Goal: Task Accomplishment & Management: Manage account settings

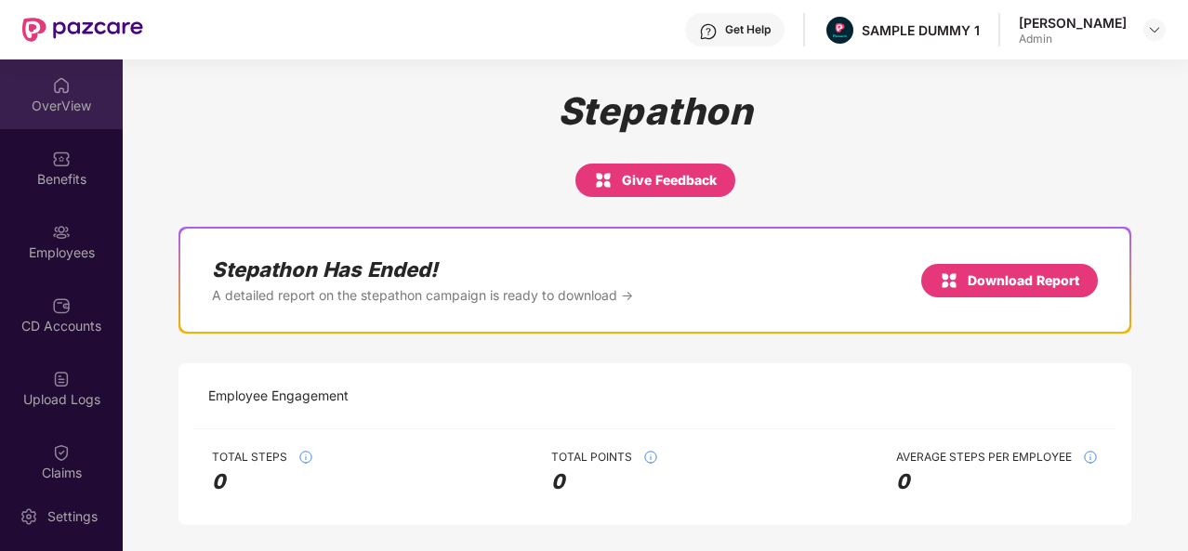
click at [52, 90] on img at bounding box center [61, 85] width 19 height 19
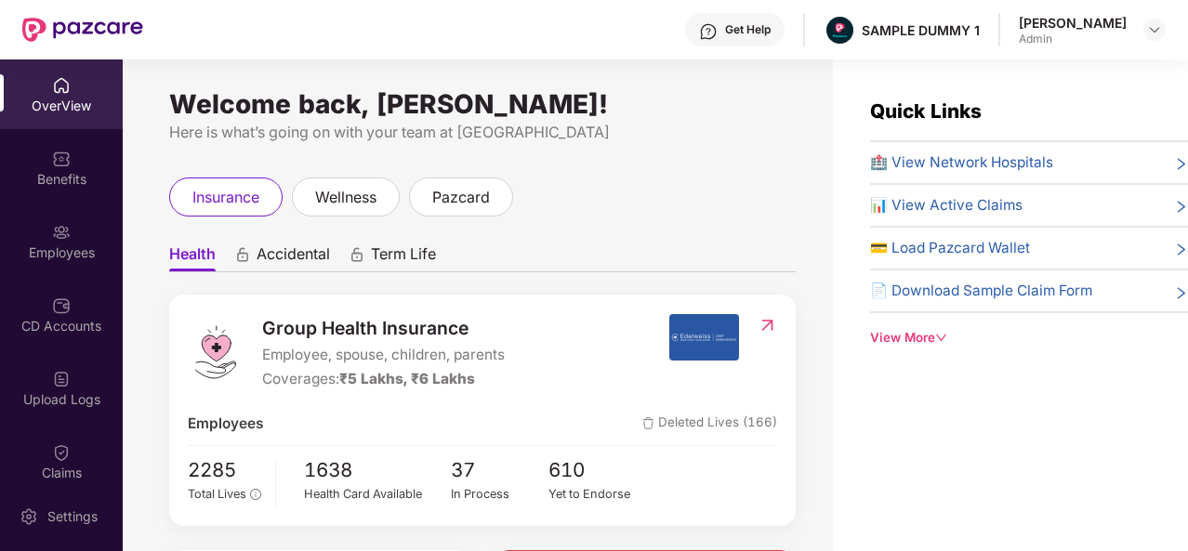
click at [944, 335] on icon "down" at bounding box center [941, 338] width 10 height 7
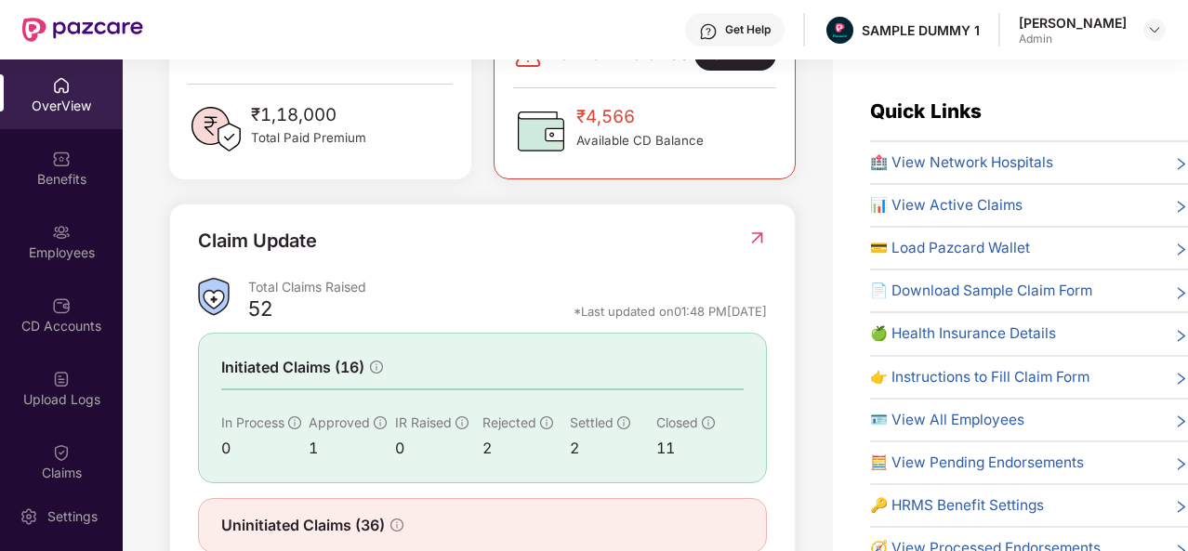
scroll to position [532, 0]
click at [64, 454] on img at bounding box center [61, 452] width 19 height 19
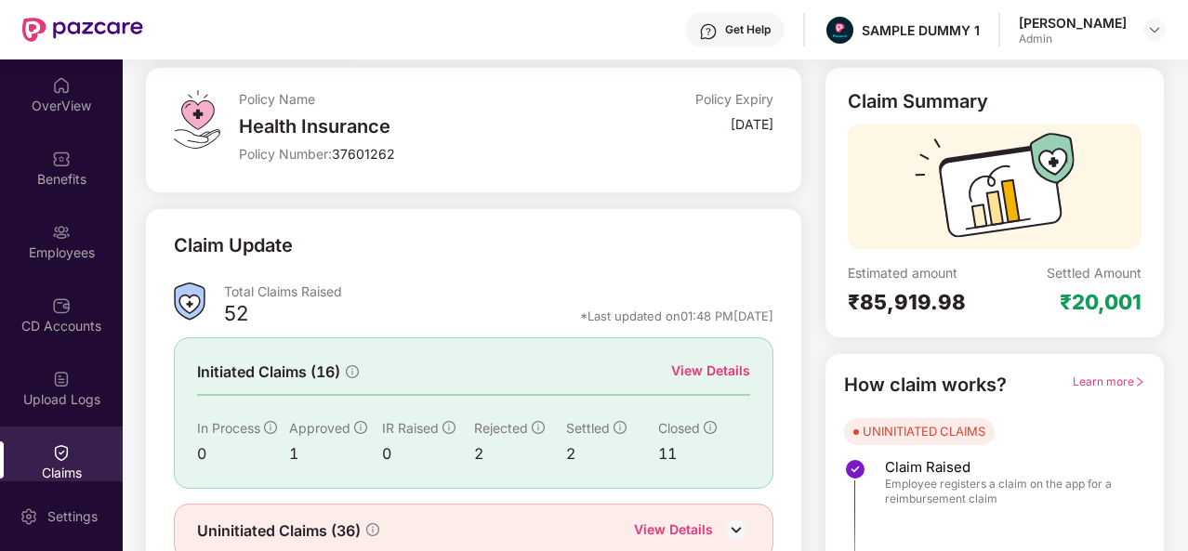
scroll to position [124, 0]
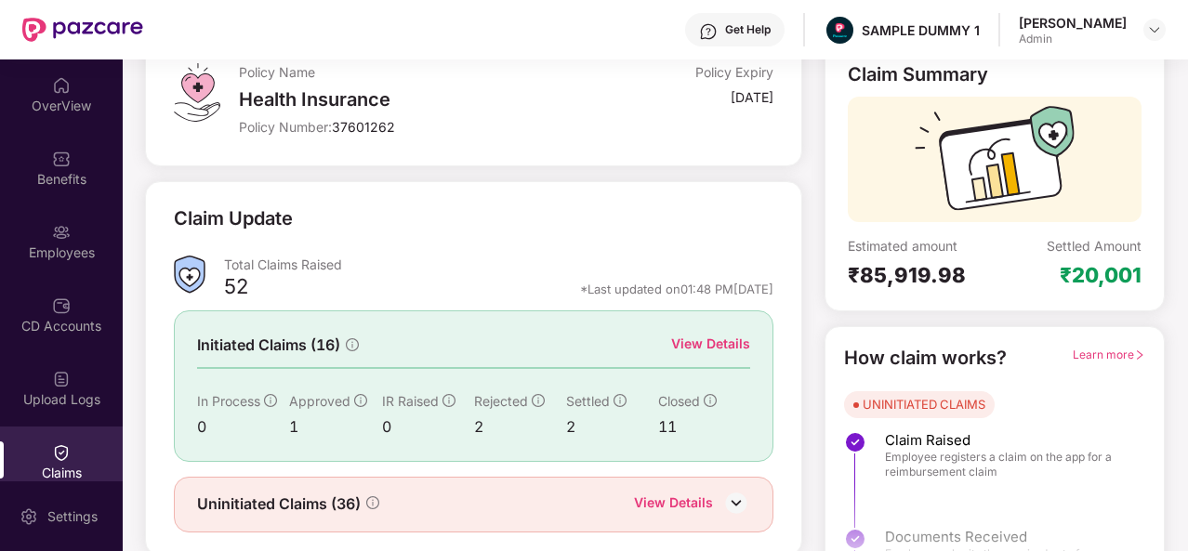
click at [708, 344] on div "View Details" at bounding box center [710, 344] width 79 height 20
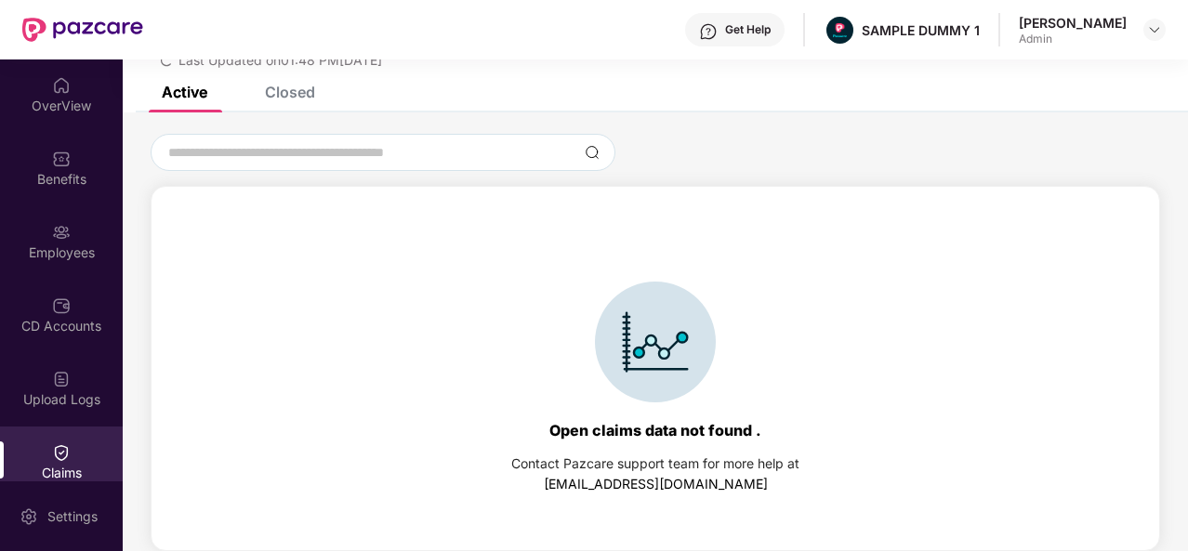
scroll to position [80, 0]
click at [281, 101] on div "Closed" at bounding box center [276, 92] width 78 height 41
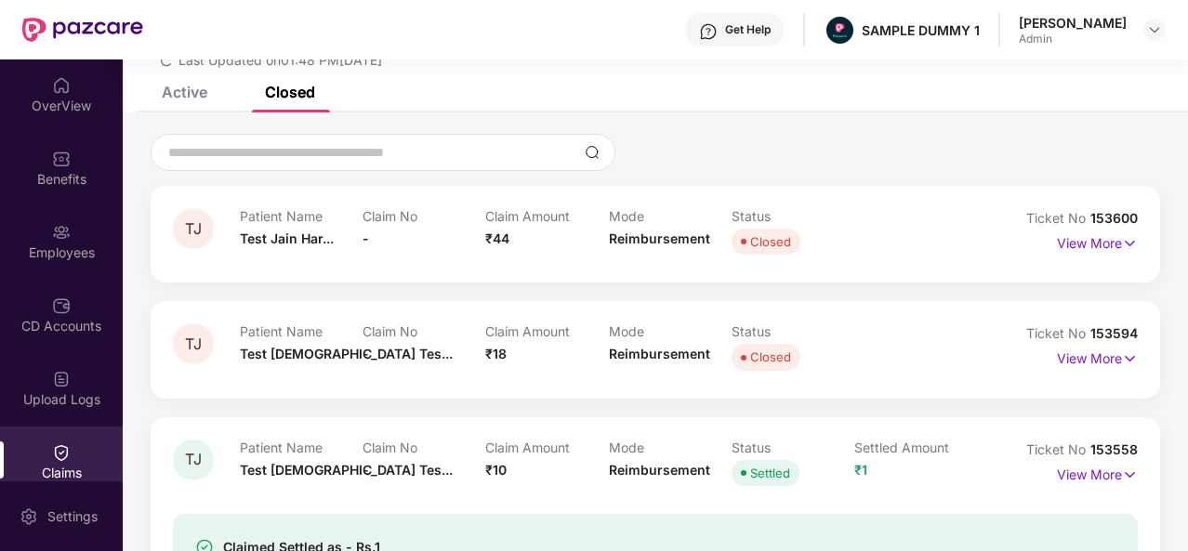
scroll to position [124, 0]
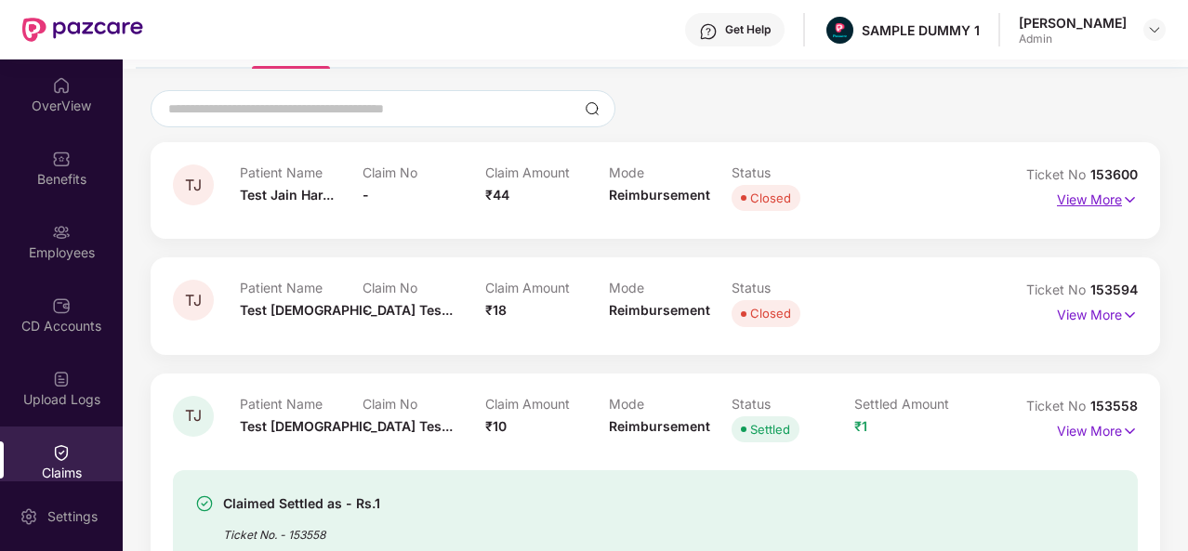
click at [1101, 191] on p "View More" at bounding box center [1097, 197] width 81 height 25
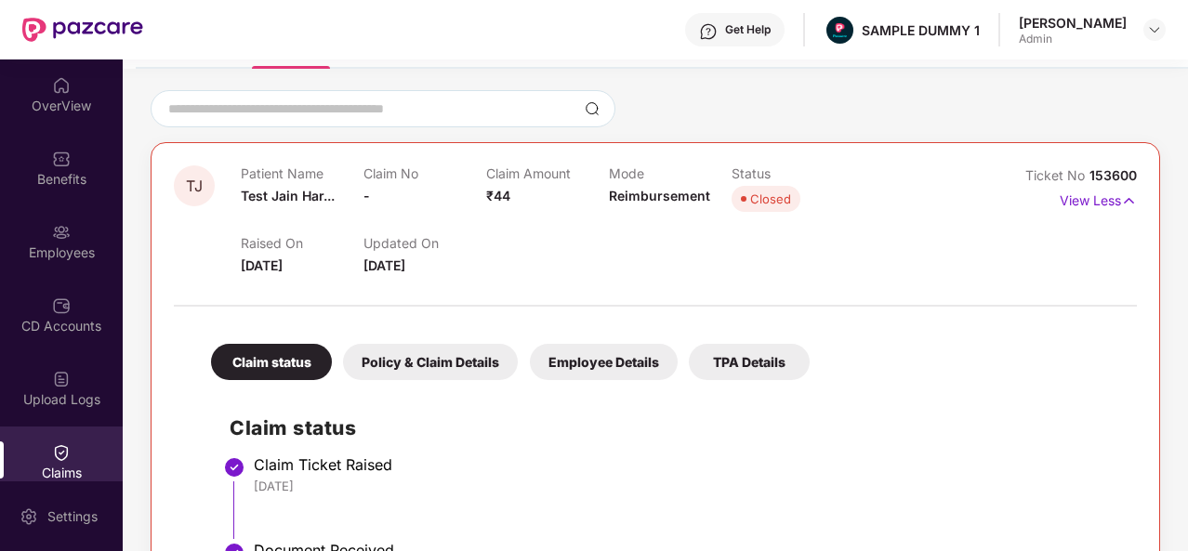
scroll to position [273, 0]
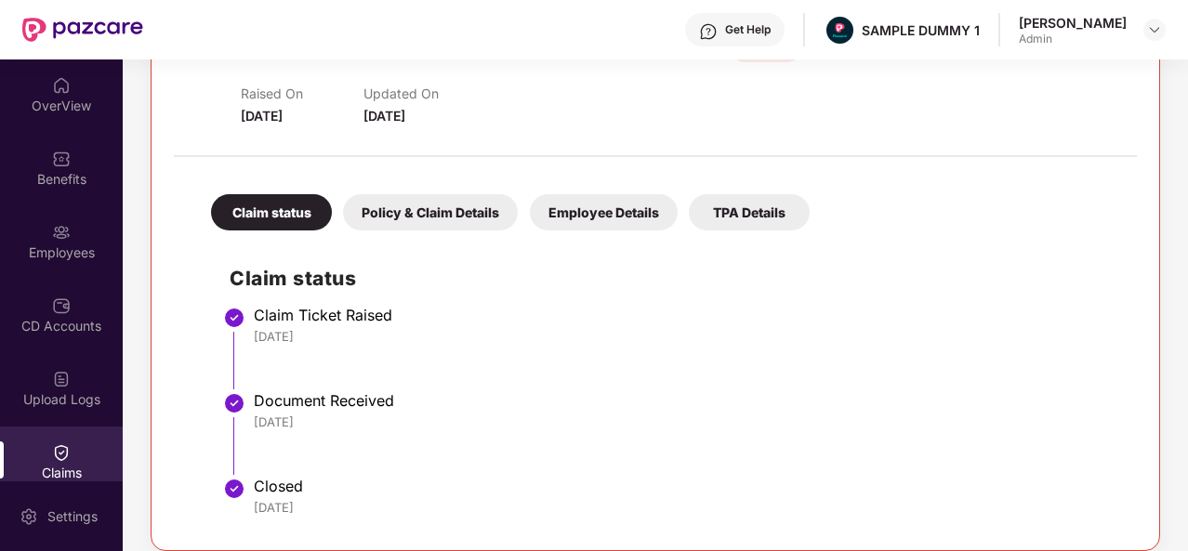
click at [429, 204] on div "Policy & Claim Details" at bounding box center [430, 212] width 175 height 36
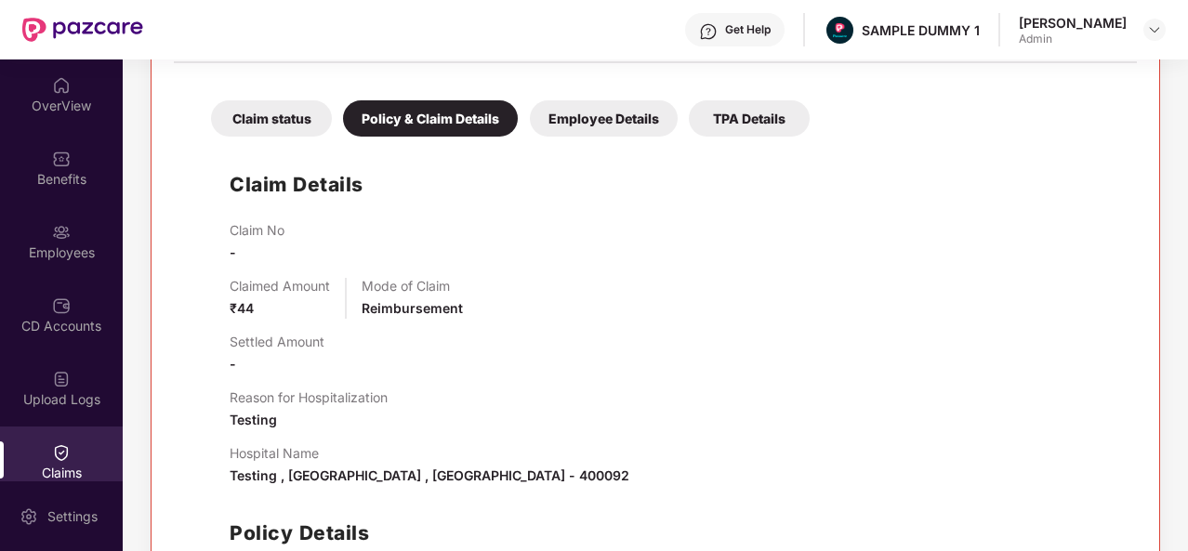
scroll to position [370, 0]
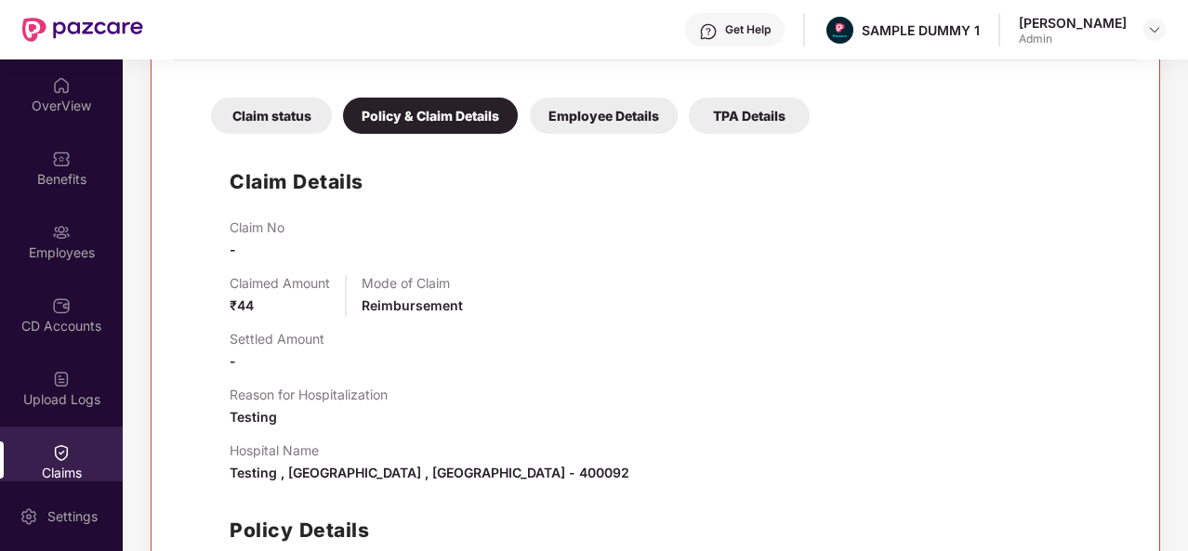
click at [589, 111] on div "Employee Details" at bounding box center [604, 116] width 148 height 36
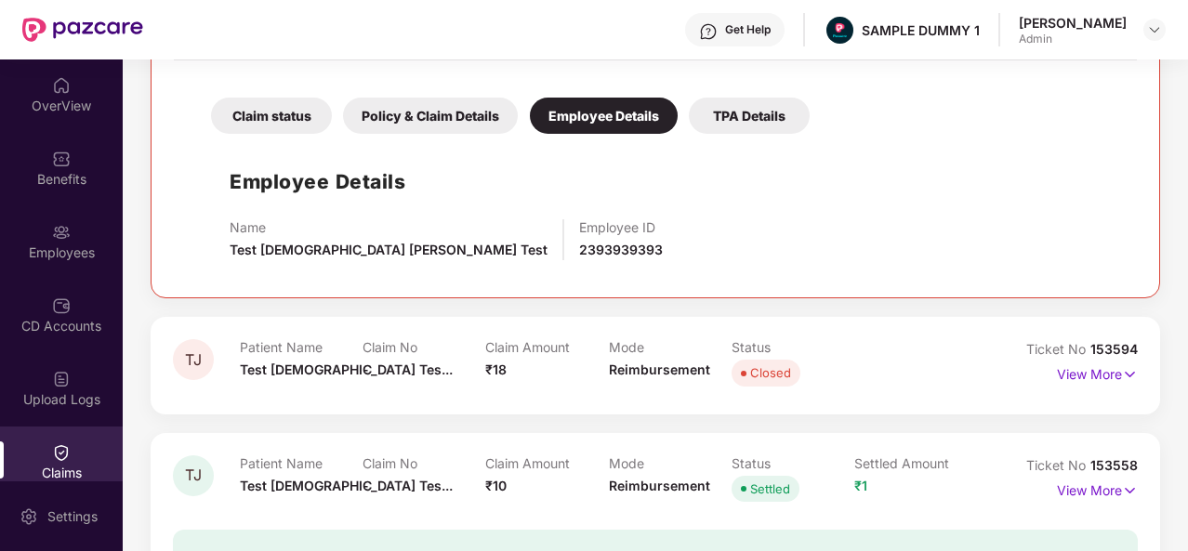
click at [759, 125] on div "TPA Details" at bounding box center [749, 116] width 121 height 36
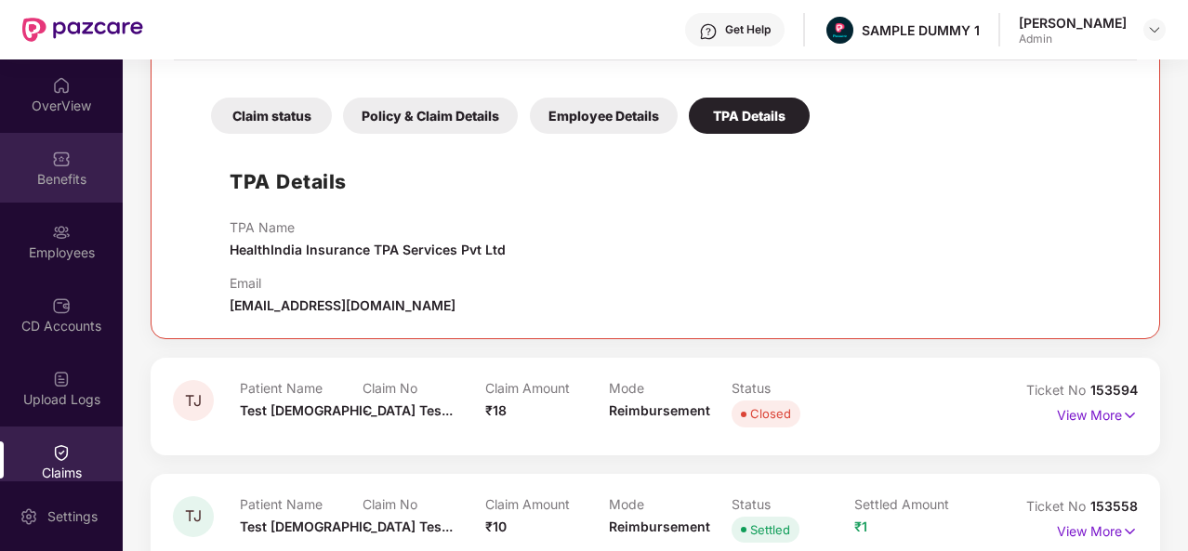
click at [68, 174] on div "Benefits" at bounding box center [61, 179] width 123 height 19
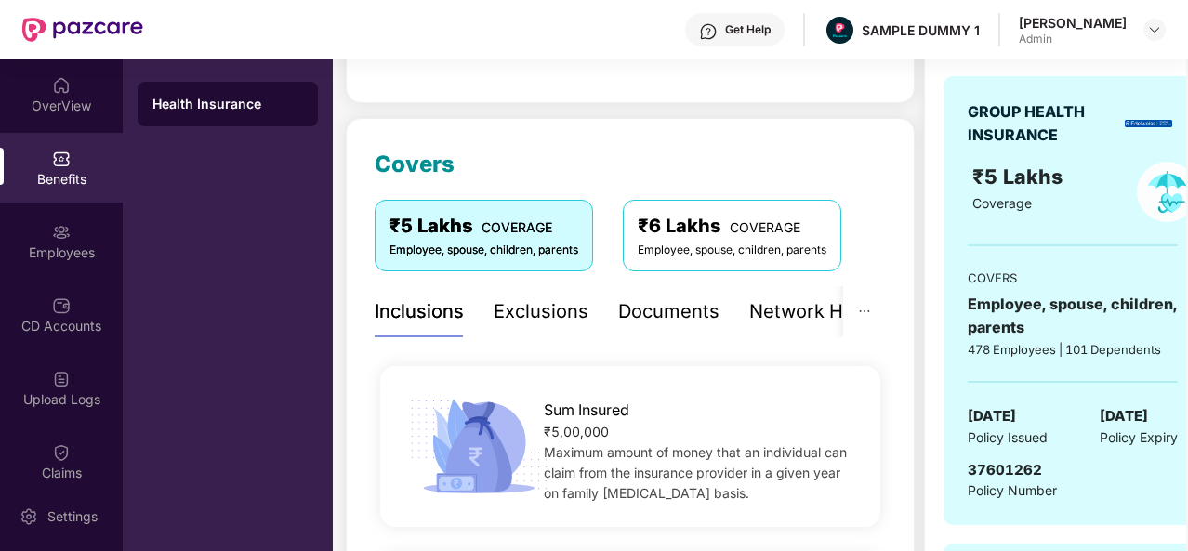
scroll to position [169, 0]
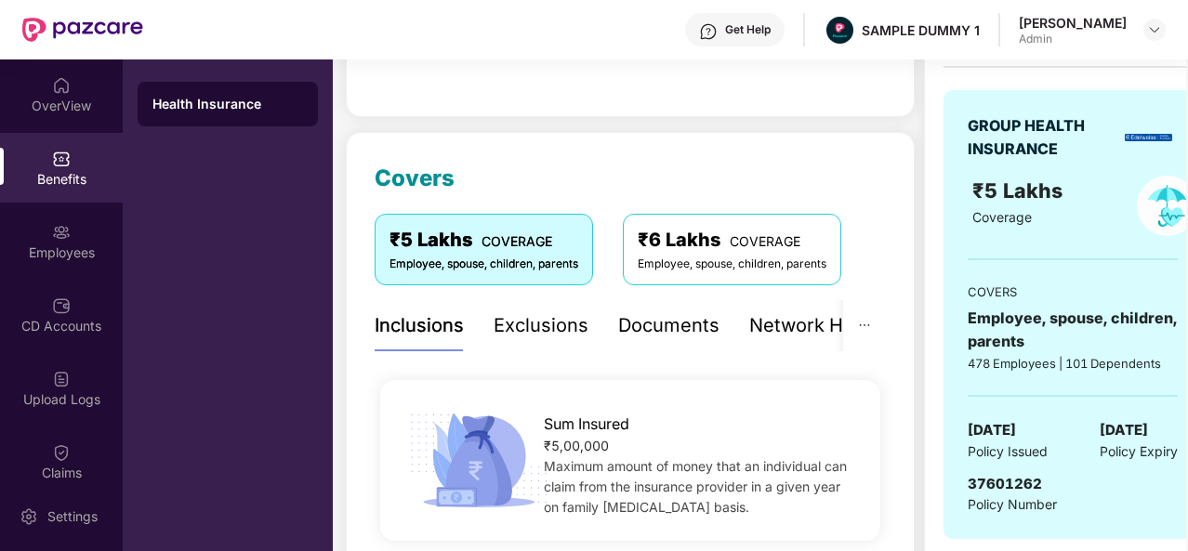
click at [551, 325] on div "Exclusions" at bounding box center [541, 325] width 95 height 29
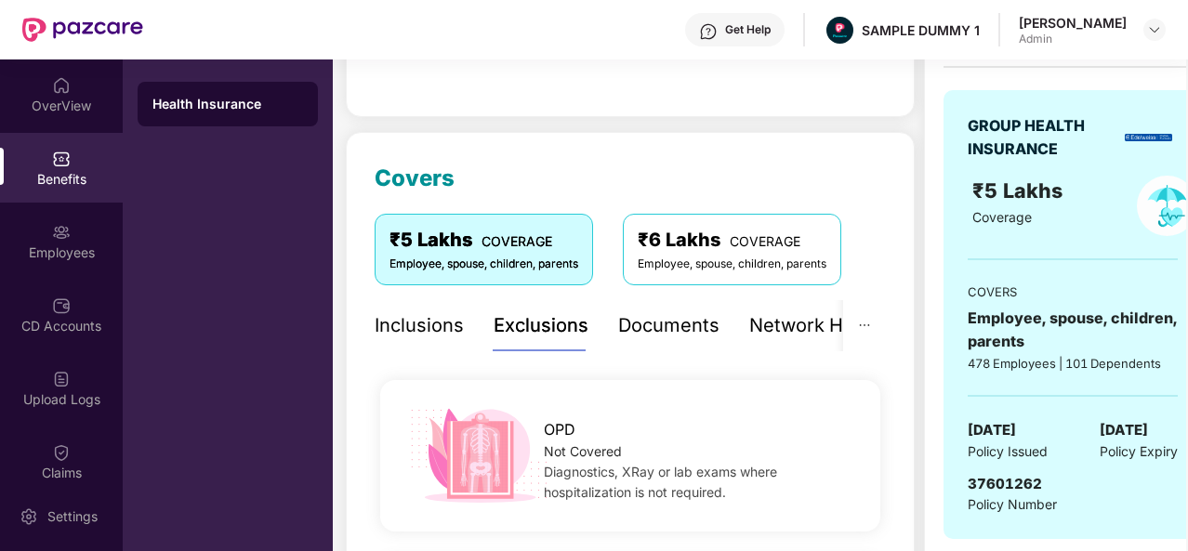
click at [653, 327] on div "Documents" at bounding box center [668, 325] width 101 height 29
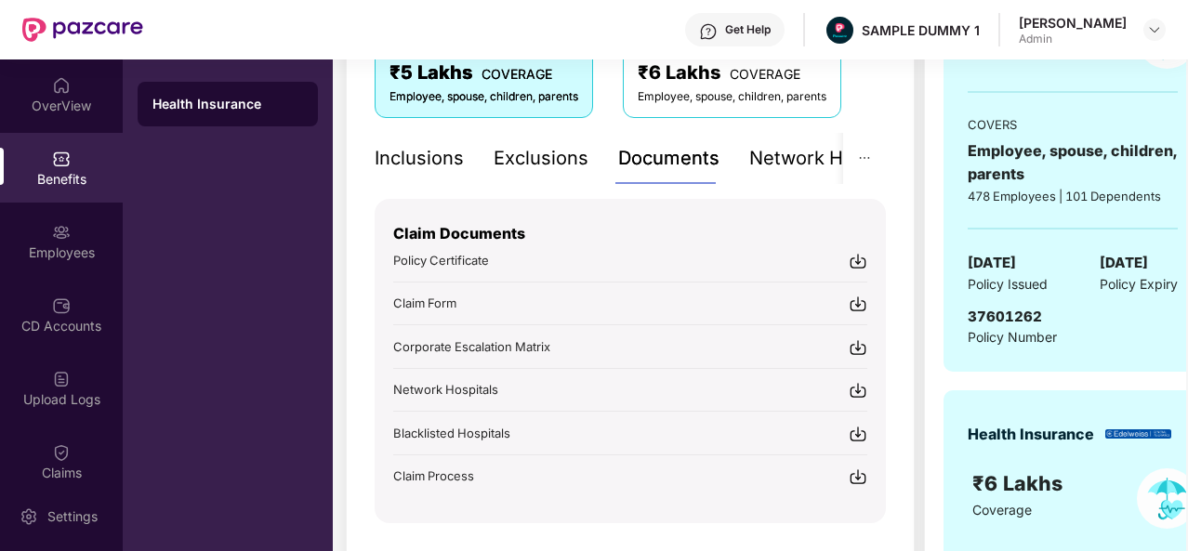
scroll to position [333, 0]
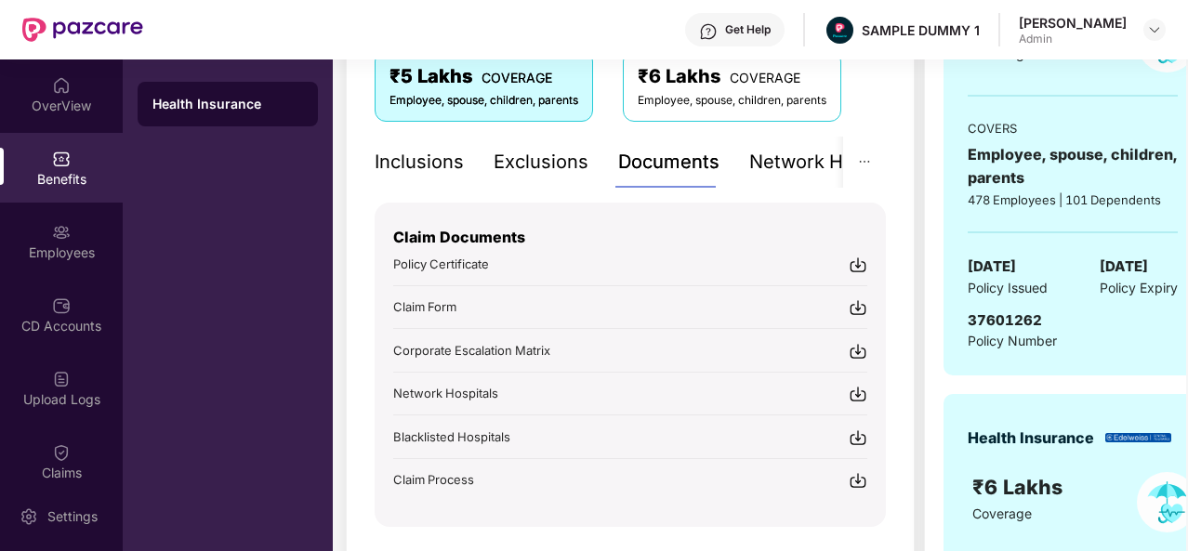
click at [792, 178] on div "Network Hospitals" at bounding box center [830, 162] width 163 height 51
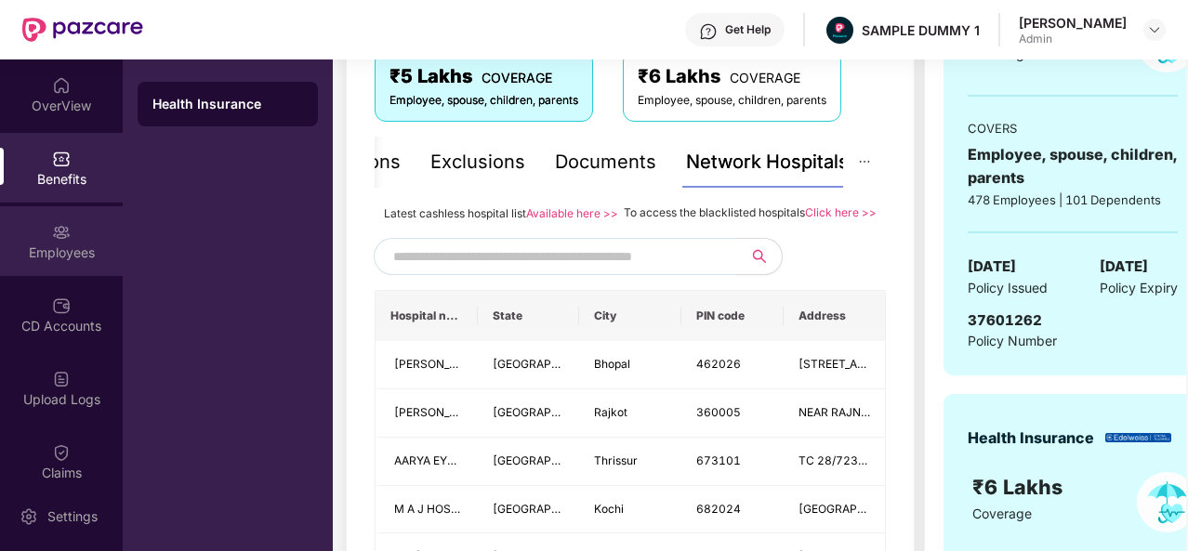
click at [74, 246] on div "Employees" at bounding box center [61, 253] width 123 height 19
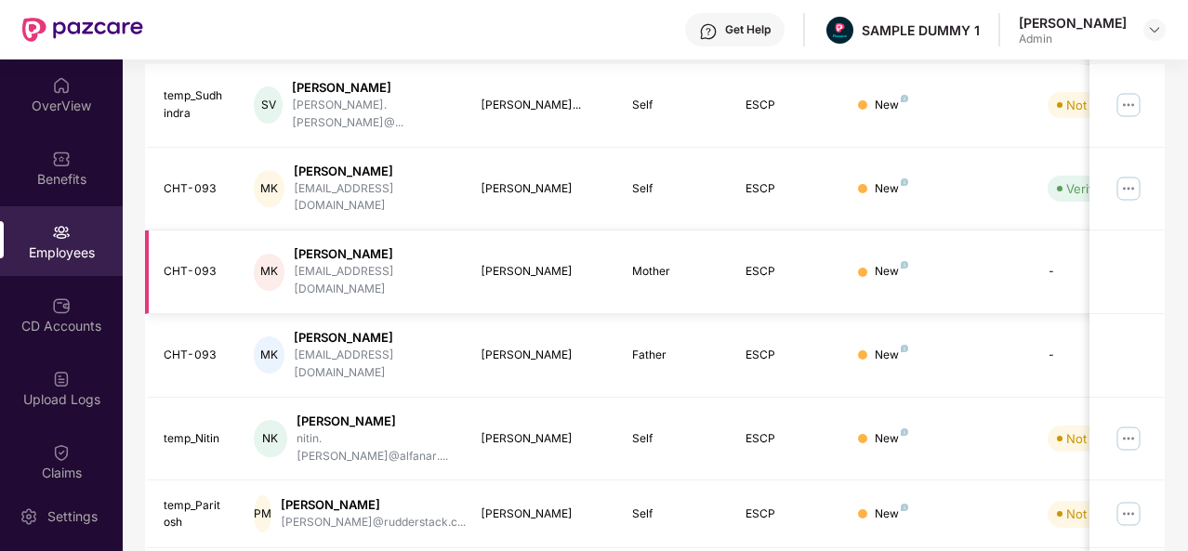
scroll to position [0, 0]
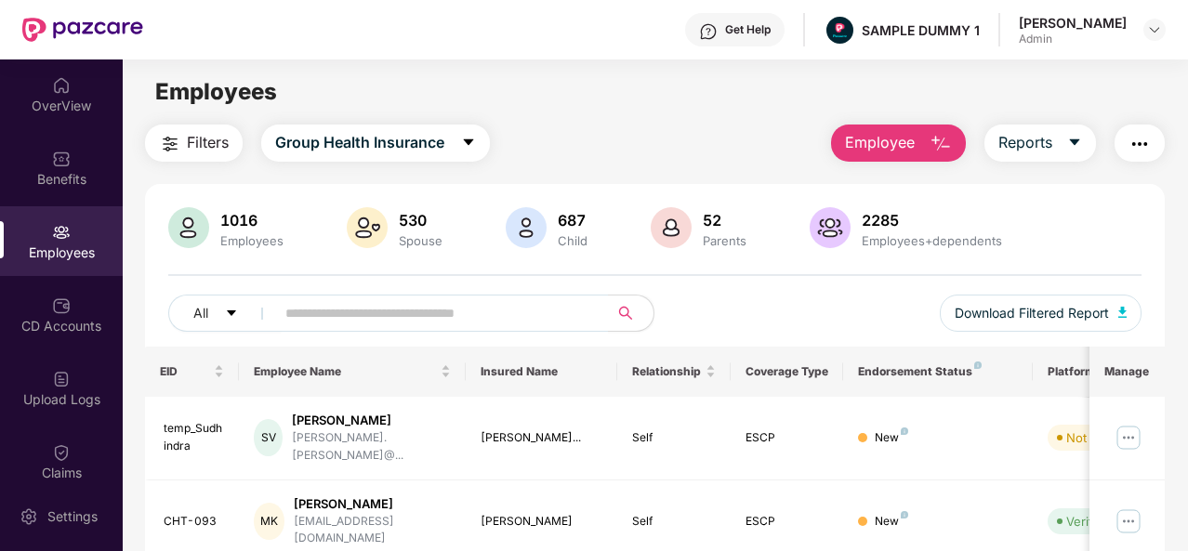
click at [938, 141] on img "button" at bounding box center [941, 144] width 22 height 22
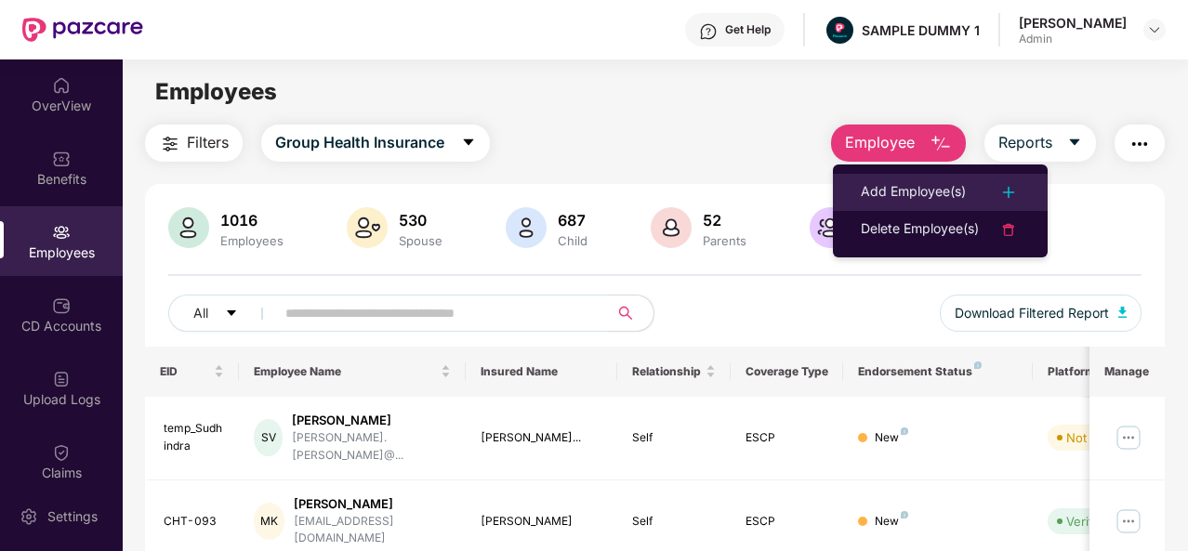
click at [907, 193] on div "Add Employee(s)" at bounding box center [913, 192] width 105 height 22
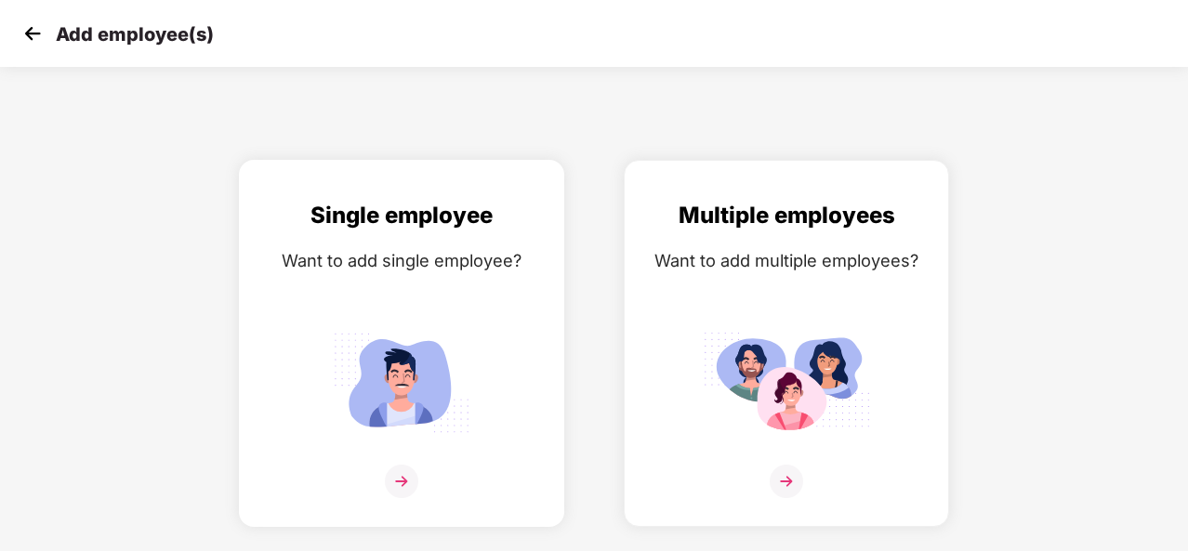
click at [393, 484] on img at bounding box center [401, 481] width 33 height 33
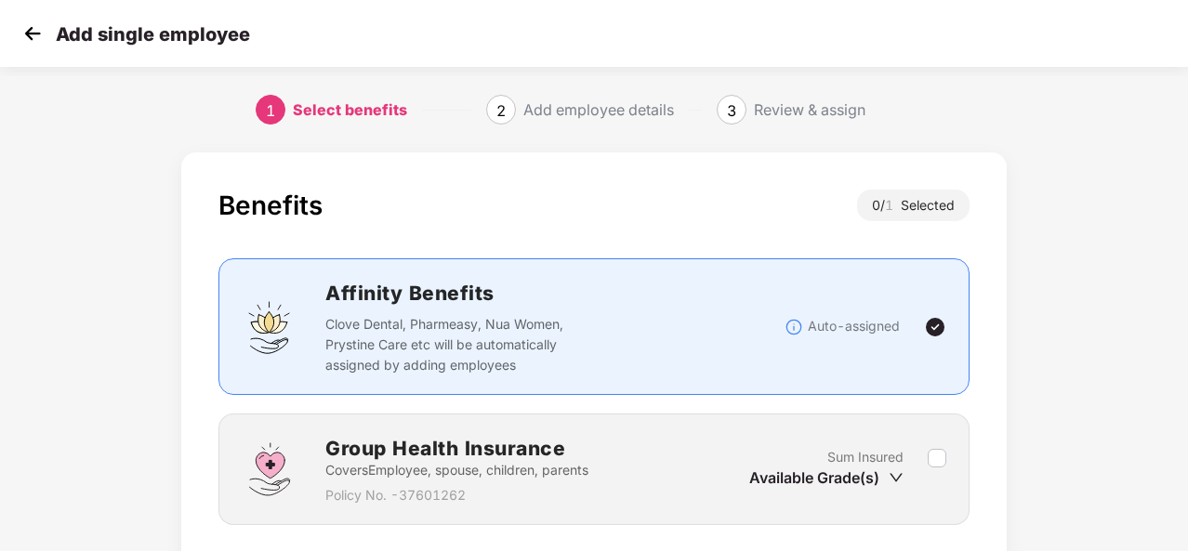
scroll to position [134, 0]
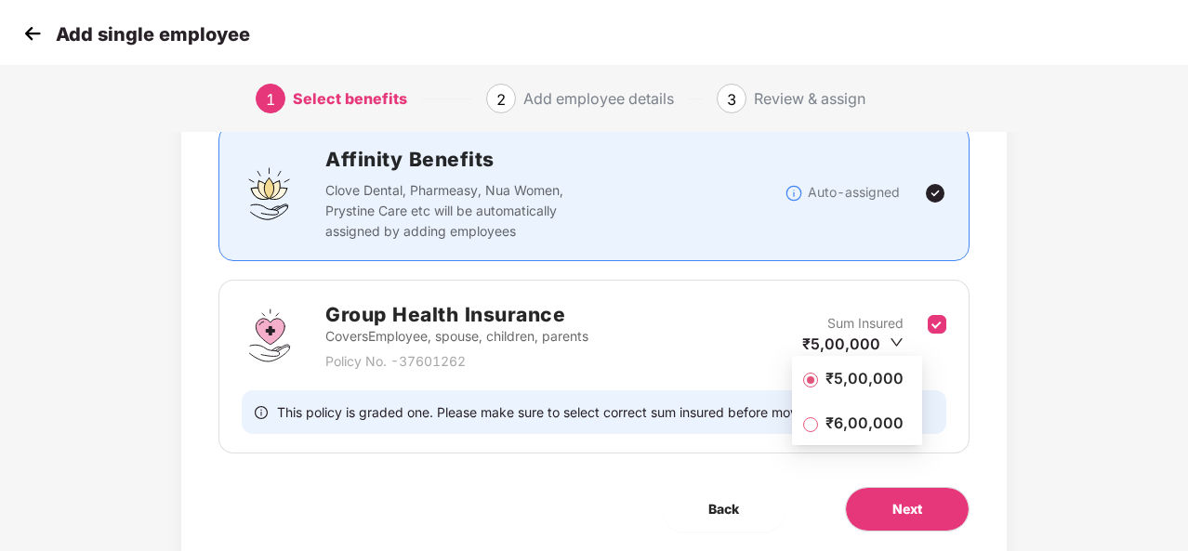
click at [868, 383] on span "₹5,00,000" at bounding box center [864, 378] width 93 height 20
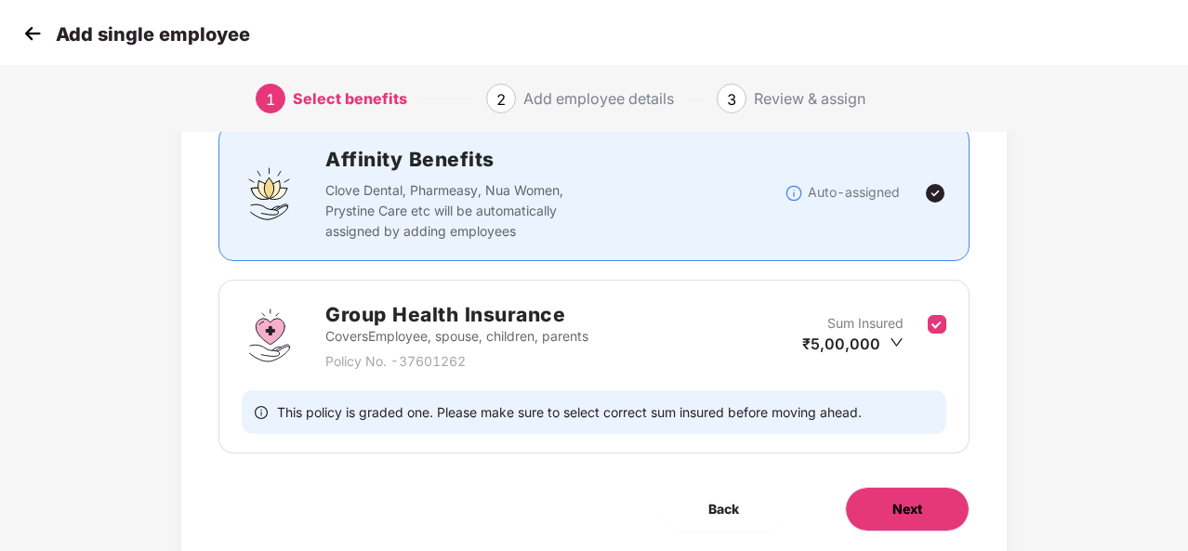
click at [913, 507] on span "Next" at bounding box center [907, 509] width 30 height 20
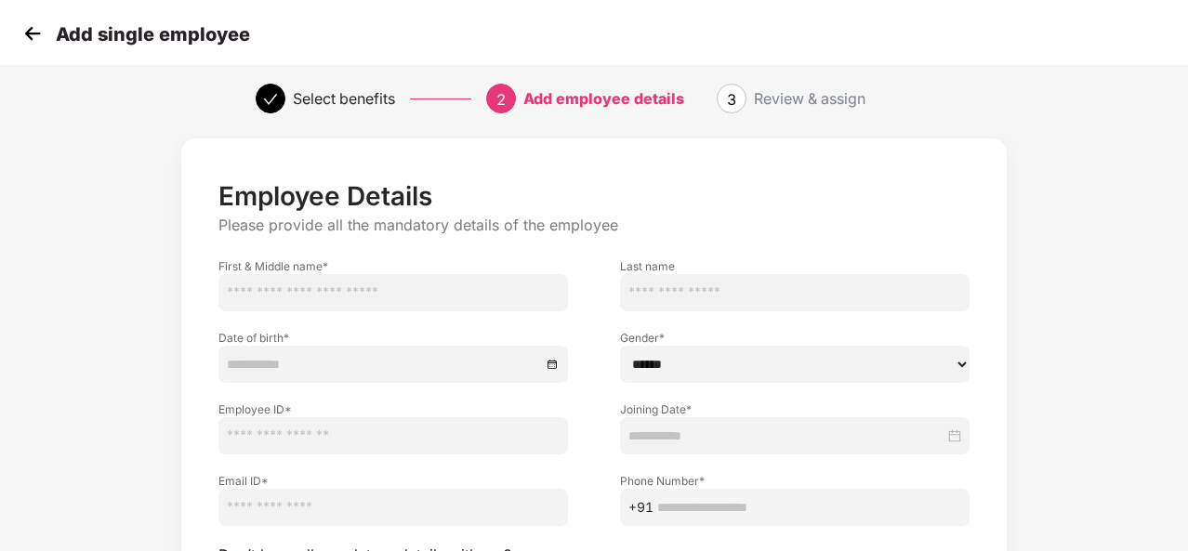
scroll to position [0, 0]
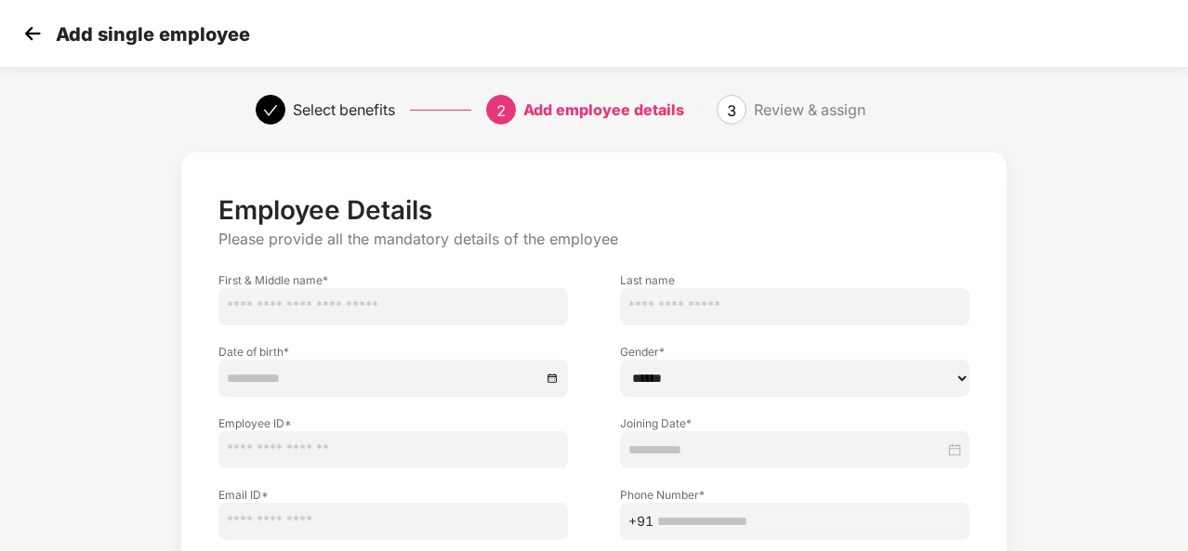
click at [26, 31] on img at bounding box center [33, 34] width 28 height 28
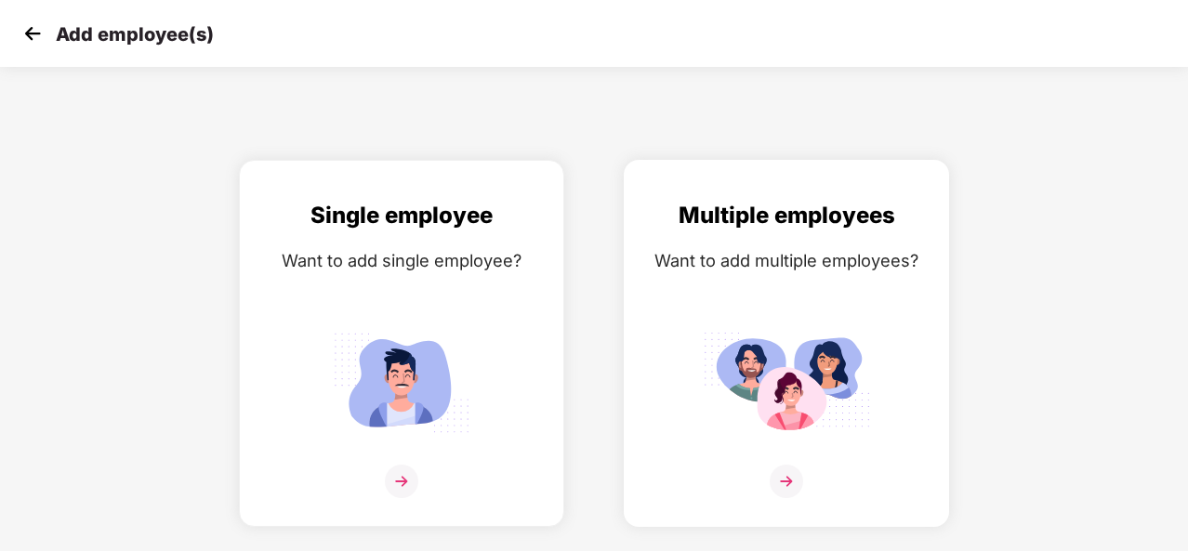
click at [784, 475] on img at bounding box center [786, 481] width 33 height 33
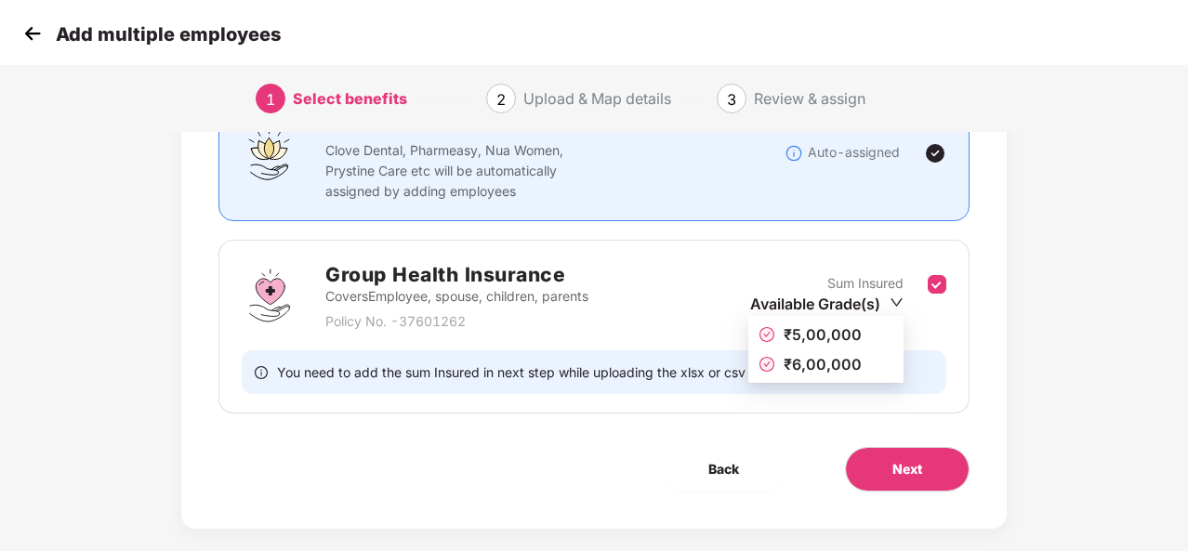
scroll to position [177, 0]
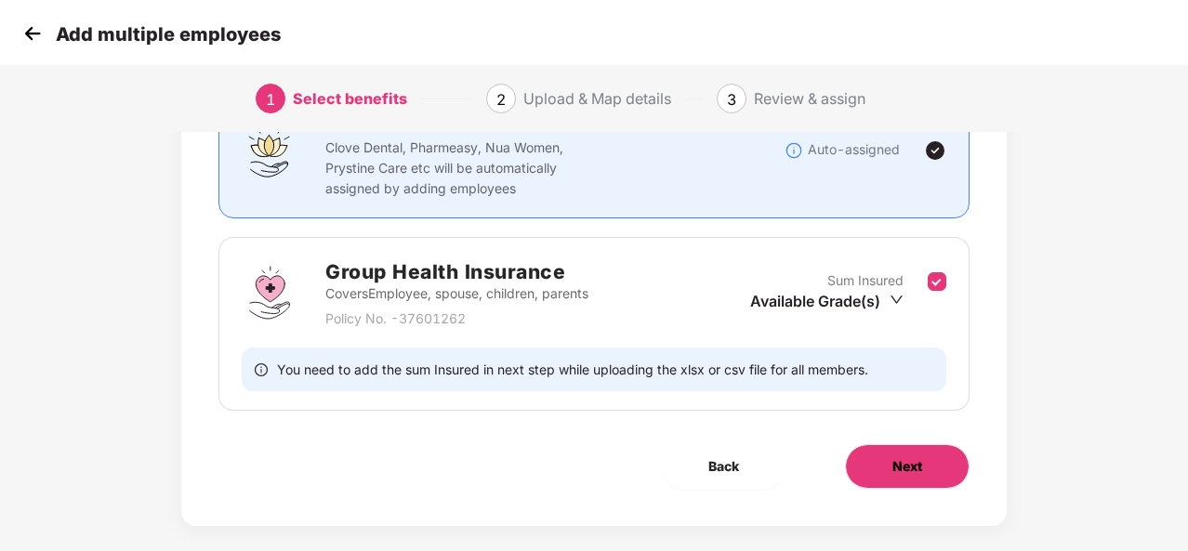
click at [917, 469] on span "Next" at bounding box center [907, 466] width 30 height 20
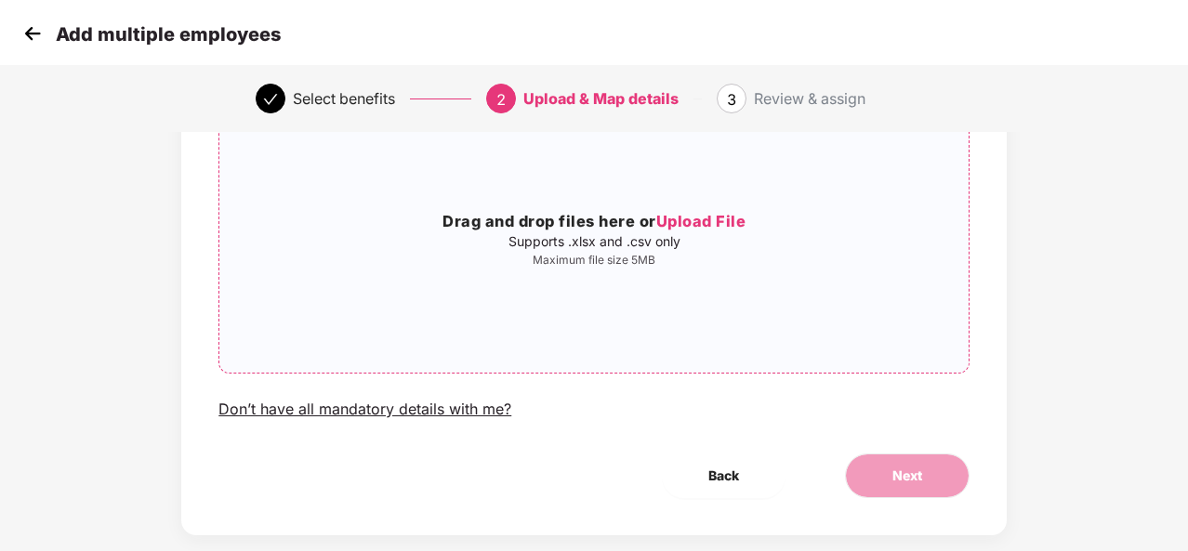
scroll to position [165, 0]
click at [33, 28] on img at bounding box center [33, 34] width 28 height 28
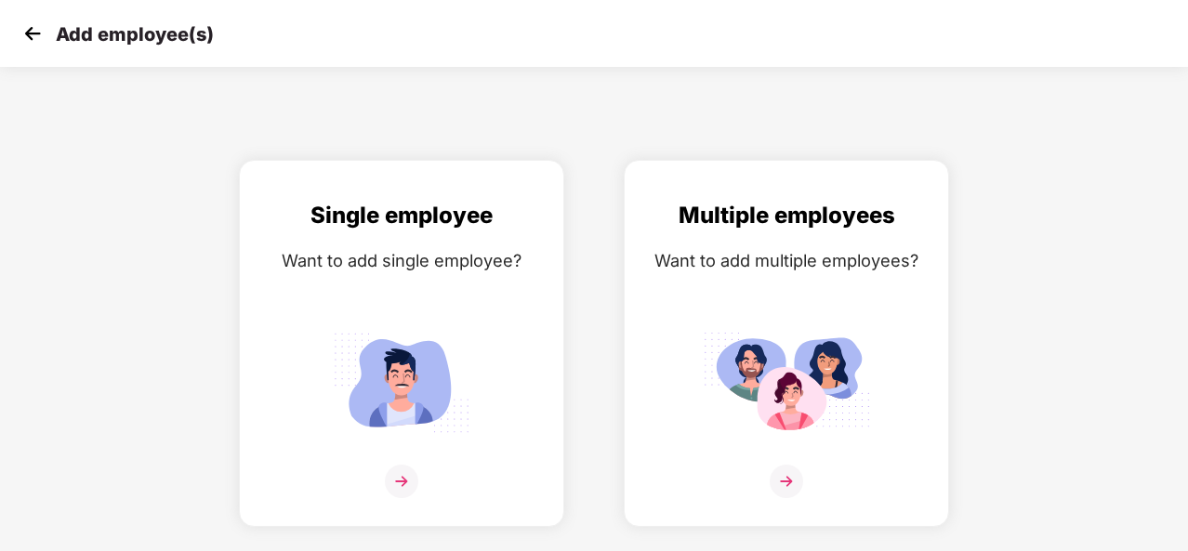
click at [33, 28] on img at bounding box center [33, 34] width 28 height 28
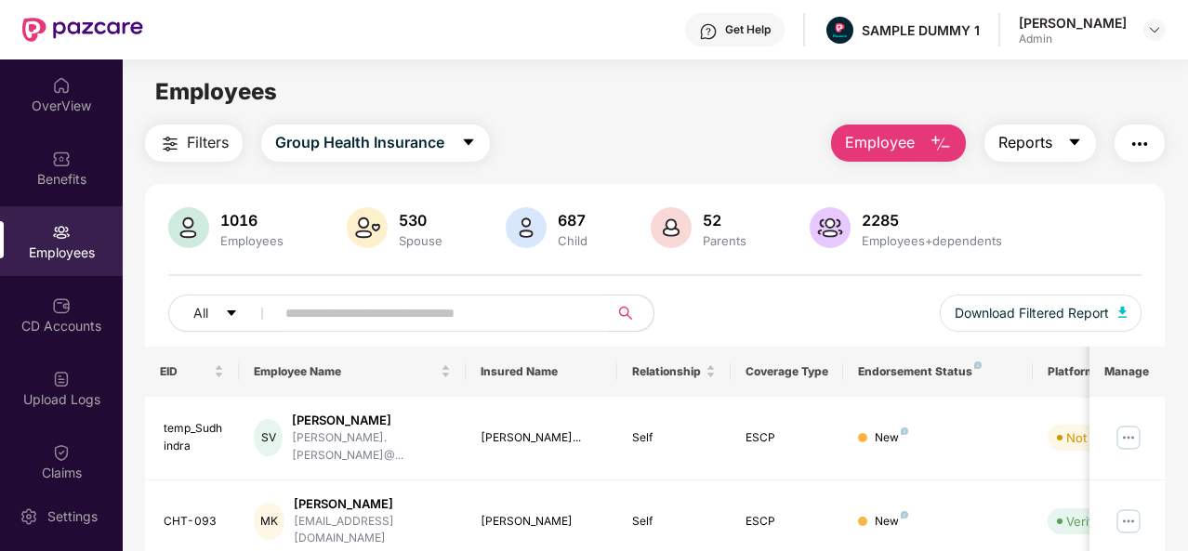
click at [1069, 146] on icon "caret-down" at bounding box center [1074, 142] width 15 height 15
click at [1151, 141] on img "button" at bounding box center [1139, 144] width 22 height 22
click at [34, 321] on div "CD Accounts" at bounding box center [61, 326] width 123 height 19
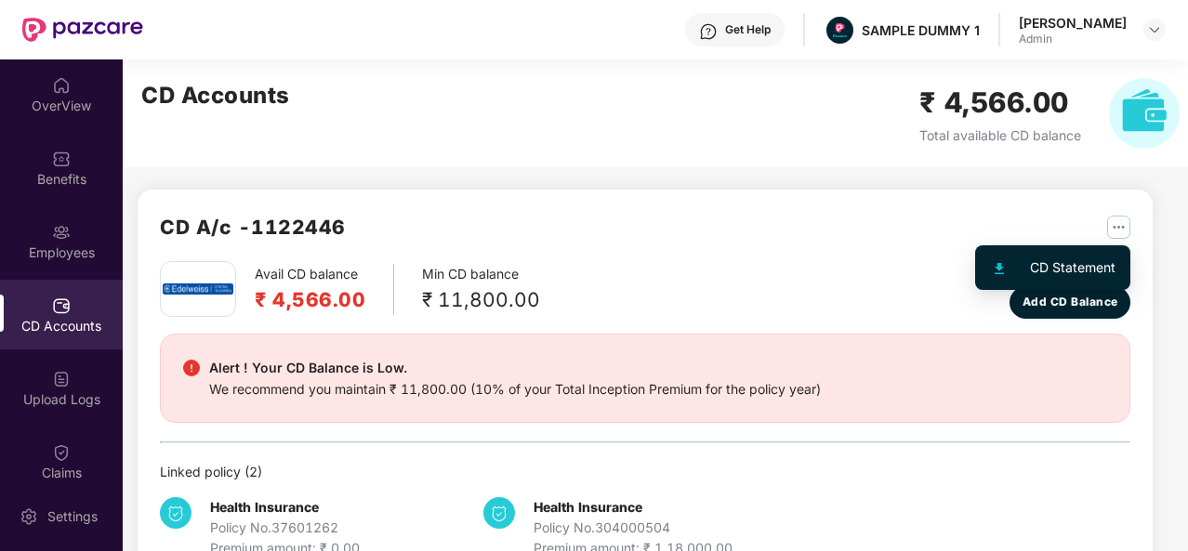
click at [1115, 224] on img "button" at bounding box center [1118, 227] width 23 height 23
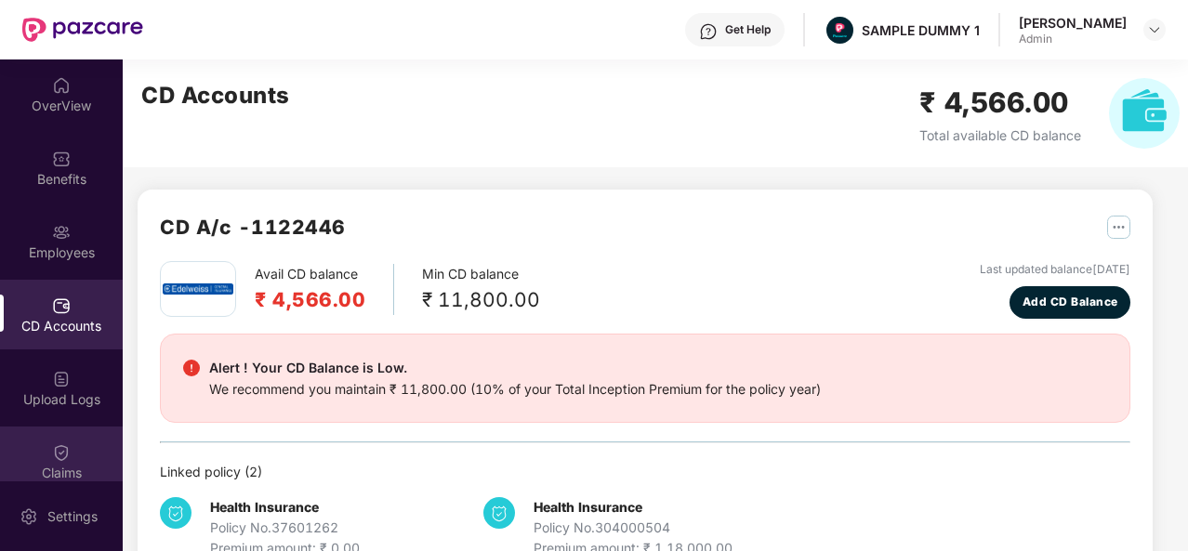
click at [56, 457] on img at bounding box center [61, 452] width 19 height 19
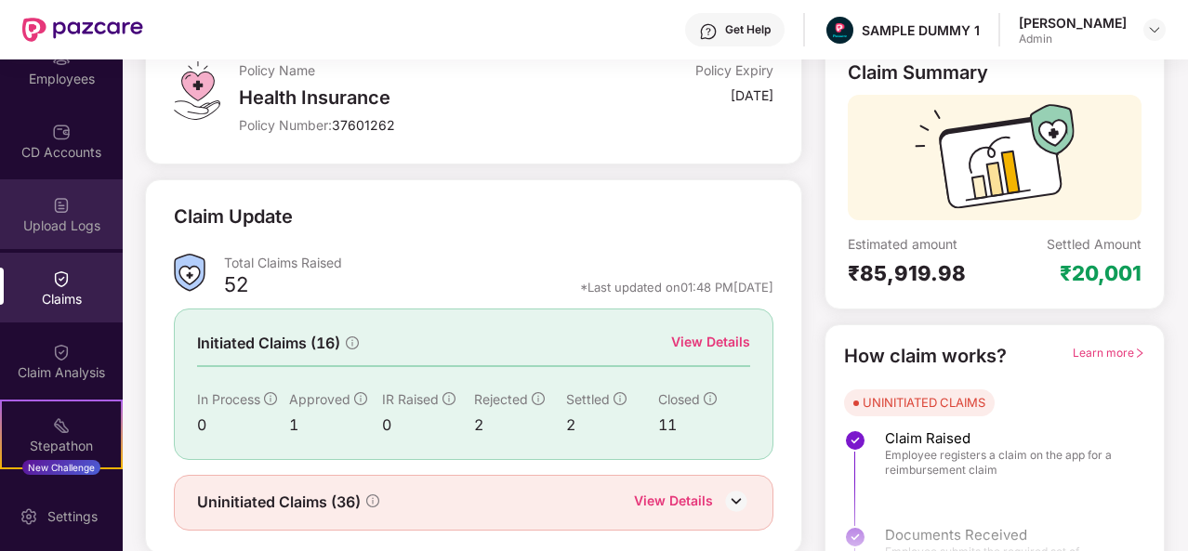
scroll to position [178, 0]
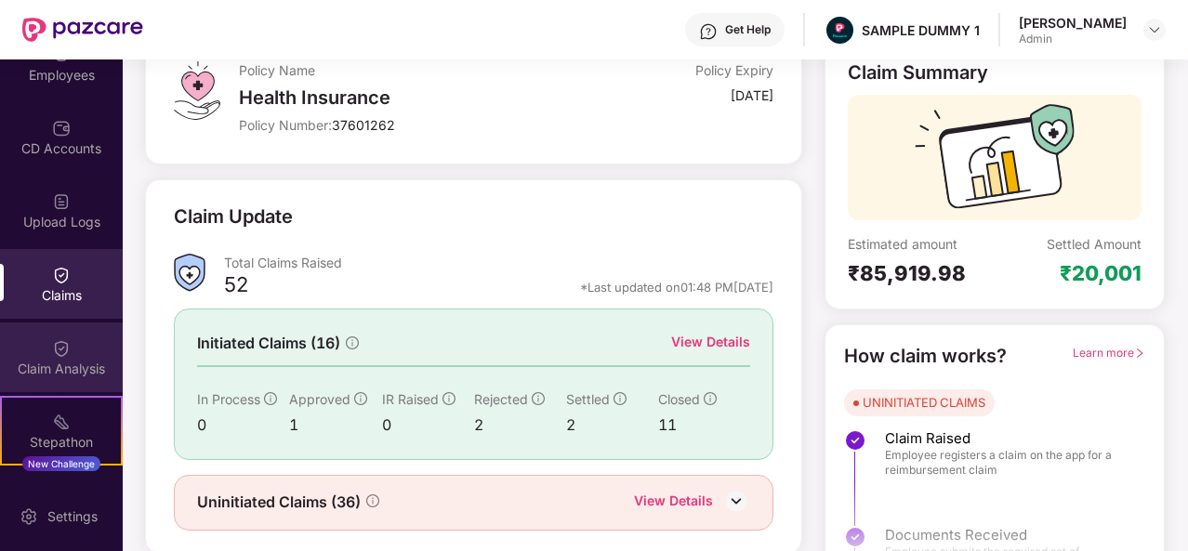
click at [48, 352] on div "Claim Analysis" at bounding box center [61, 358] width 123 height 70
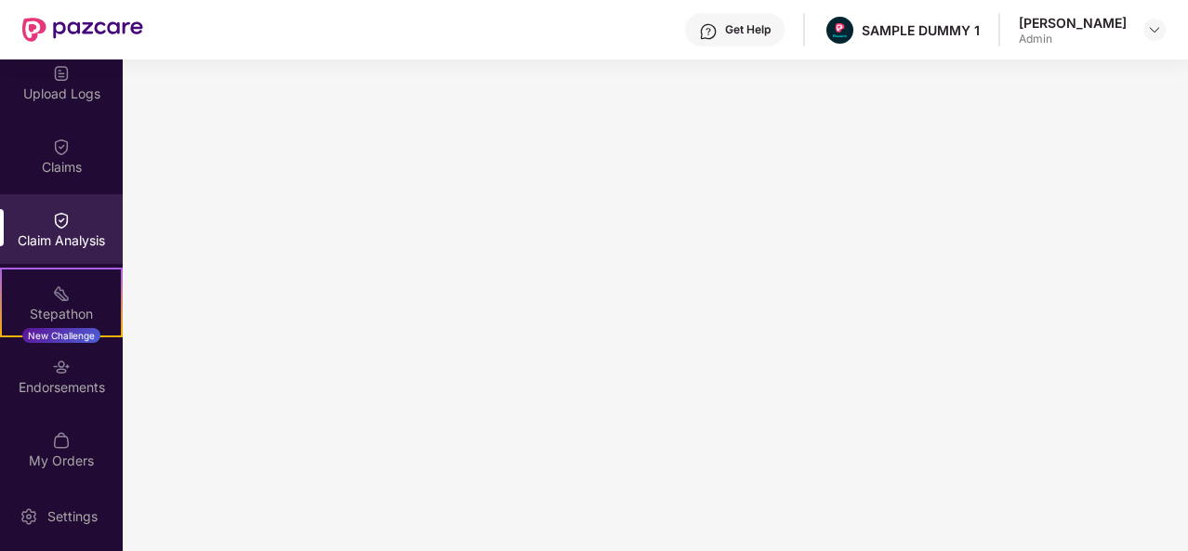
scroll to position [385, 0]
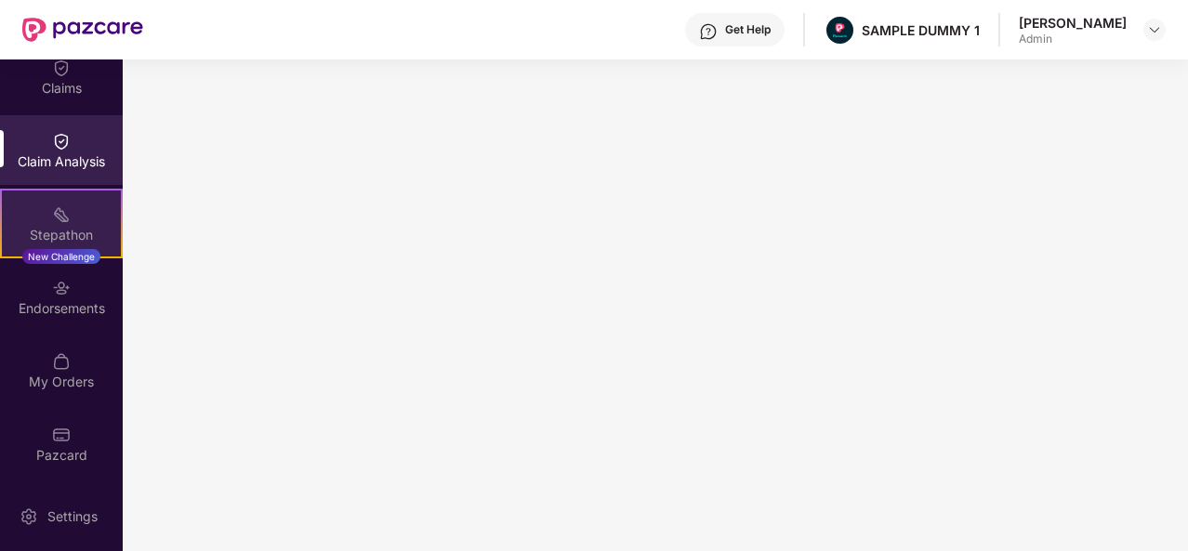
click at [54, 233] on div "Stepathon" at bounding box center [61, 235] width 119 height 19
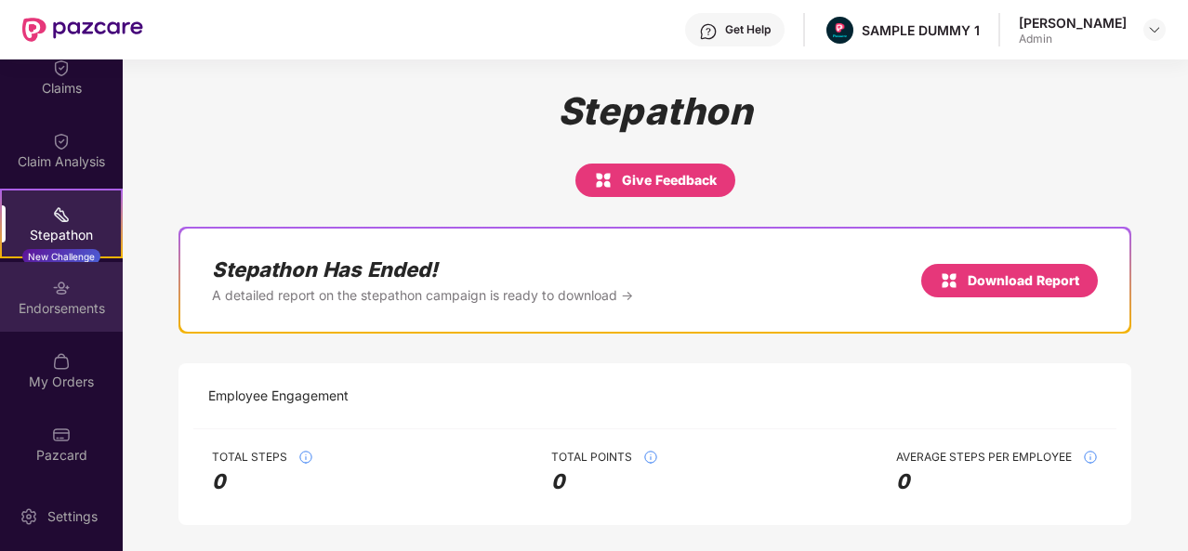
click at [70, 315] on div "Endorsements" at bounding box center [61, 308] width 123 height 19
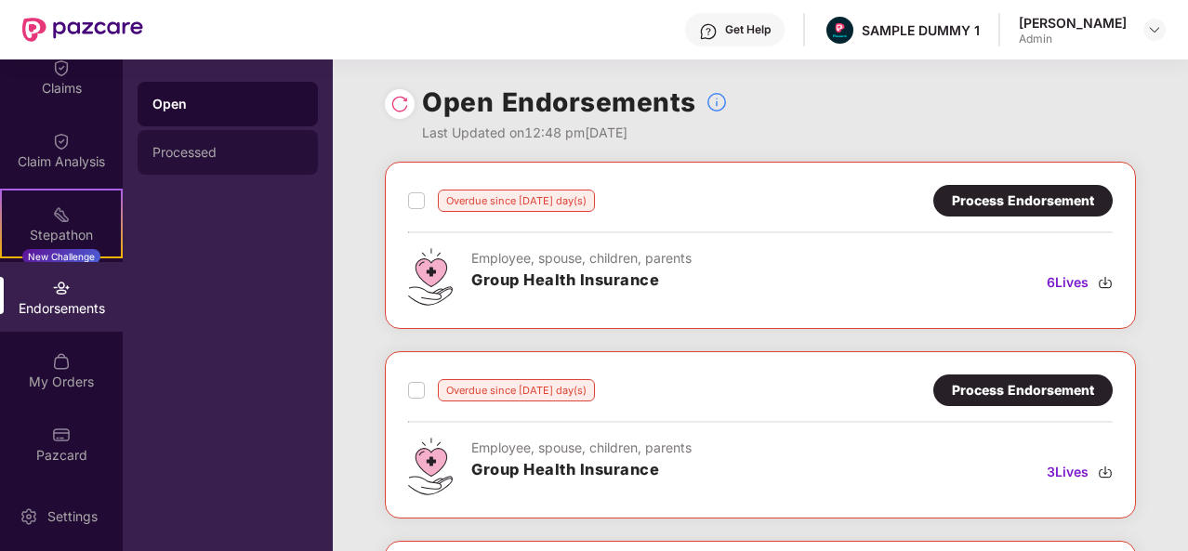
click at [225, 144] on div "Processed" at bounding box center [228, 152] width 180 height 45
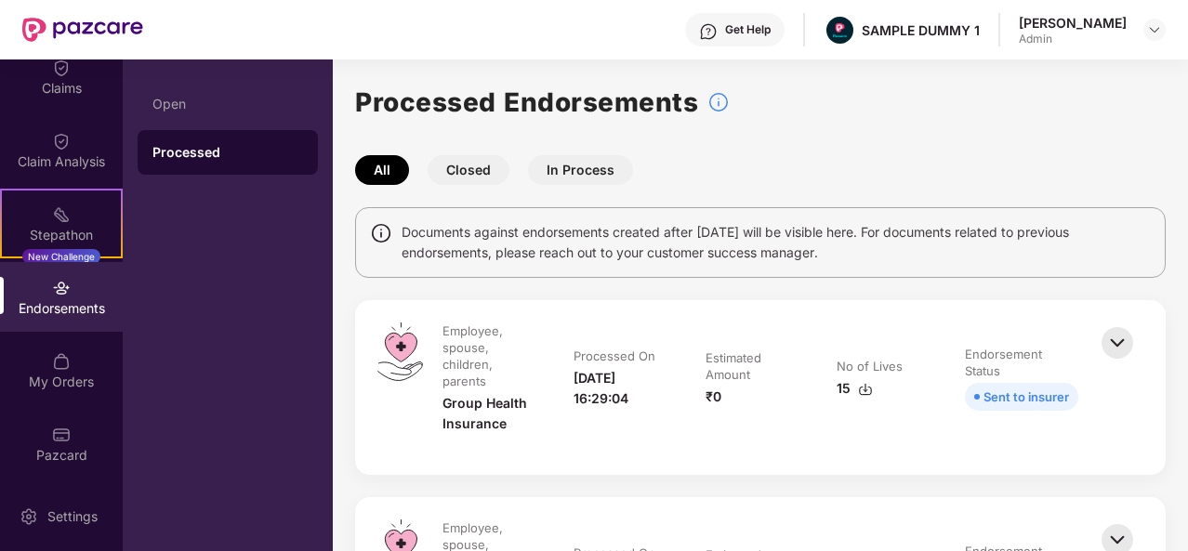
click at [474, 166] on button "Closed" at bounding box center [469, 170] width 82 height 30
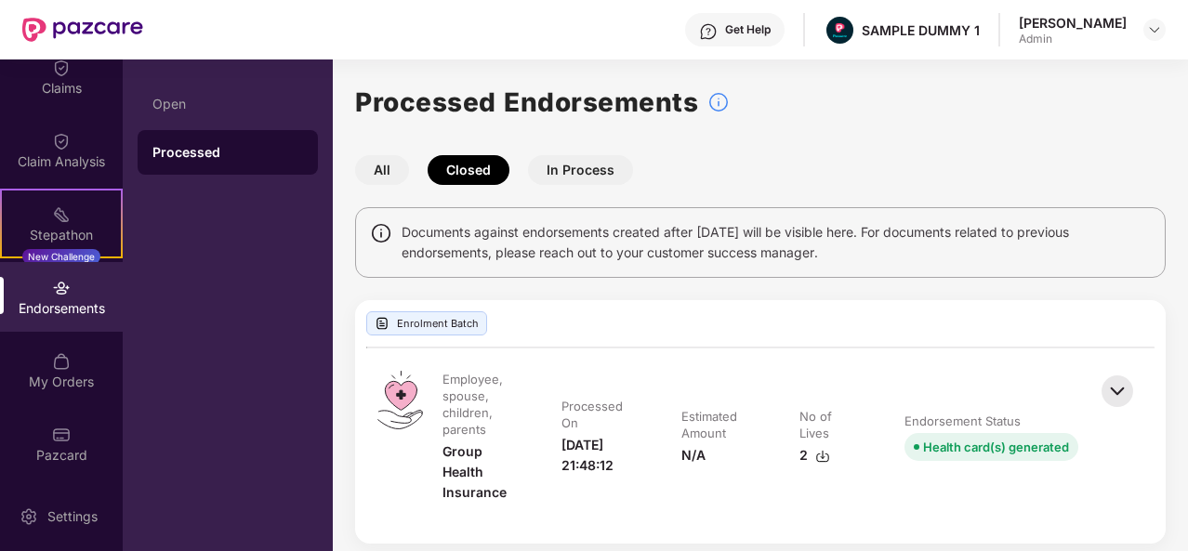
click at [592, 161] on button "In Process" at bounding box center [580, 170] width 105 height 30
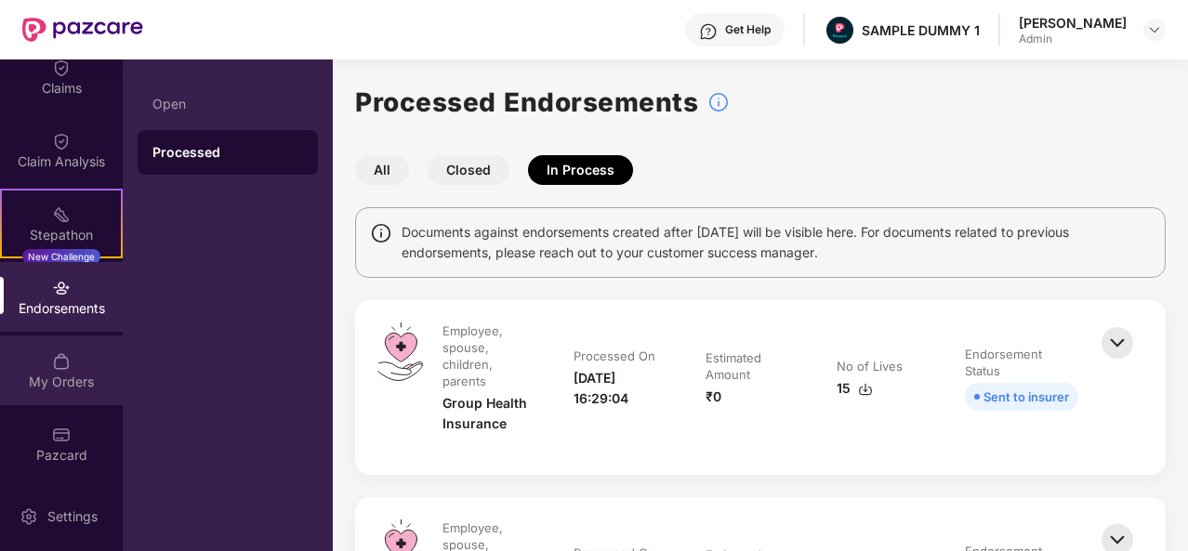
click at [70, 373] on div "My Orders" at bounding box center [61, 382] width 123 height 19
